Goal: Find specific page/section: Find specific page/section

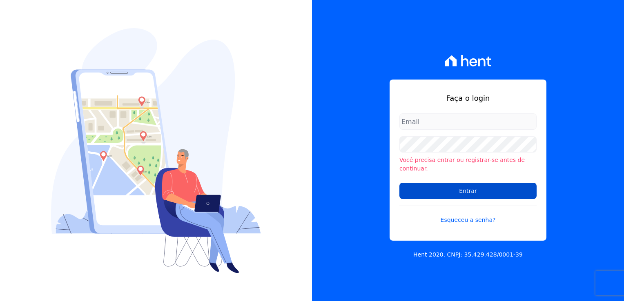
type input "[PERSON_NAME][EMAIL_ADDRESS][PERSON_NAME][DOMAIN_NAME]"
click at [518, 185] on input "Entrar" at bounding box center [468, 191] width 137 height 16
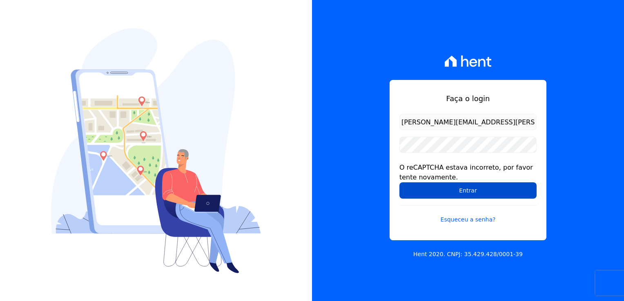
click at [521, 184] on input "Entrar" at bounding box center [468, 191] width 137 height 16
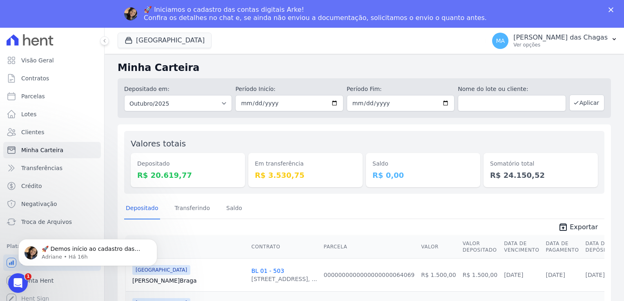
click at [67, 229] on body "🚀 Demos início ao cadastro das Contas Digitais Arke! Iniciamos a abertura para …" at bounding box center [87, 250] width 157 height 51
click at [59, 223] on html "🚀 Demos início ao cadastro das Contas Digitais Arke! Iniciamos a abertura para …" at bounding box center [87, 250] width 163 height 57
click at [51, 221] on span "Troca de Arquivos" at bounding box center [46, 222] width 51 height 8
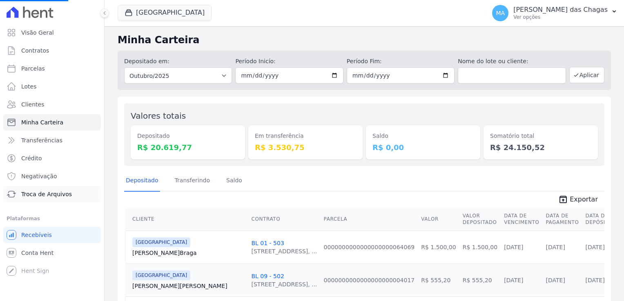
click at [61, 190] on span "Troca de Arquivos" at bounding box center [46, 194] width 51 height 8
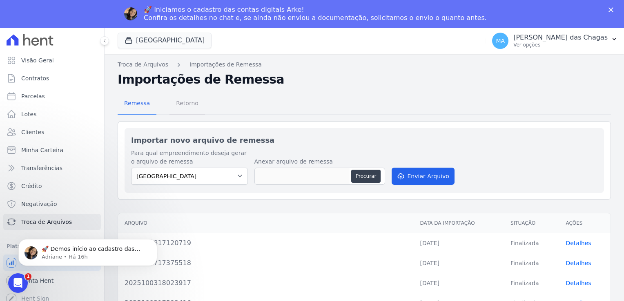
click at [183, 109] on span "Retorno" at bounding box center [187, 103] width 32 height 16
